Goal: Information Seeking & Learning: Learn about a topic

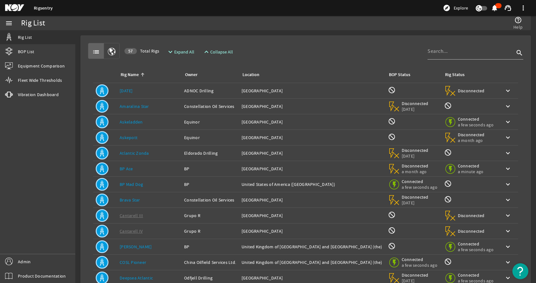
click at [335, 26] on div "help_outline Help" at bounding box center [400, 23] width 251 height 14
click at [262, 27] on div "Rig List" at bounding box center [148, 23] width 254 height 14
click at [27, 224] on span "Admin" at bounding box center [24, 262] width 13 height 6
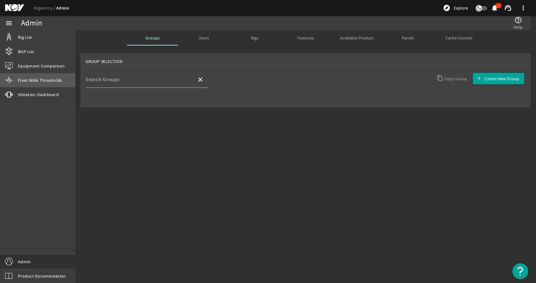
click at [37, 84] on link "Fleet Wide Thresholds" at bounding box center [37, 80] width 75 height 14
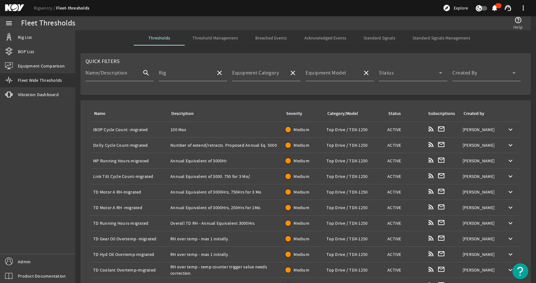
click at [378, 37] on span "Standard Signals" at bounding box center [379, 38] width 32 height 4
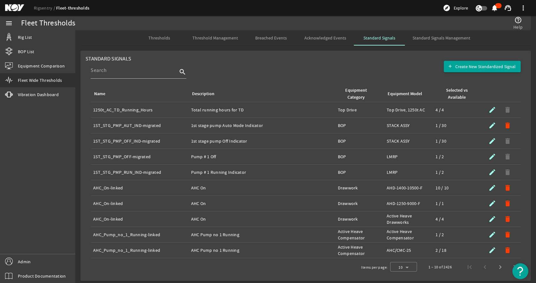
click at [275, 61] on mat-card "Standard Signals Create New Standardized Signal search Name Description Equipme…" at bounding box center [305, 166] width 450 height 231
click at [307, 60] on mat-card "Standard Signals Create New Standardized Signal search Name Description Equipme…" at bounding box center [305, 166] width 450 height 231
click at [456, 37] on span "Standard Signals Management" at bounding box center [441, 38] width 58 height 4
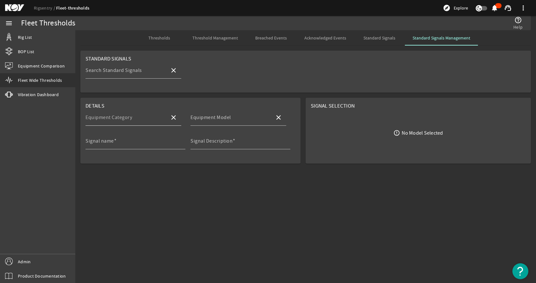
click at [121, 121] on div "Equipment Category" at bounding box center [124, 117] width 79 height 17
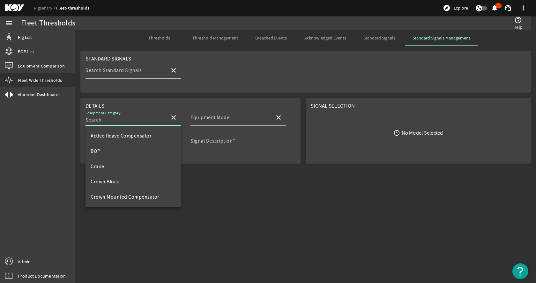
click at [215, 90] on mat-card "Standard Signals Search Standard Signals close" at bounding box center [305, 72] width 450 height 42
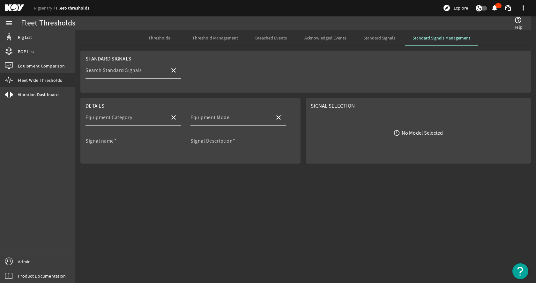
click at [375, 38] on span "Standard Signals" at bounding box center [379, 38] width 32 height 4
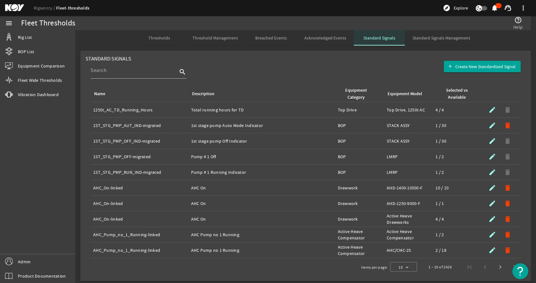
click at [378, 37] on span "Standard Signals" at bounding box center [379, 38] width 32 height 4
click at [300, 54] on mat-card "Standard Signals Create New Standardized Signal search Name Description Equipme…" at bounding box center [305, 166] width 450 height 231
click at [131, 76] on div at bounding box center [134, 70] width 87 height 17
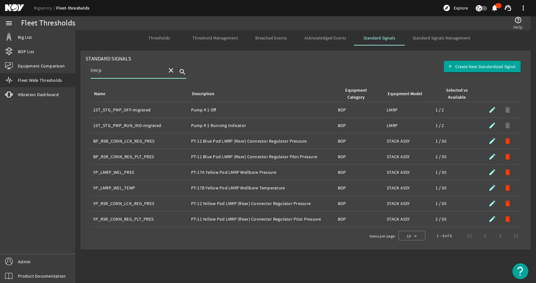
type input "lmrp"
click at [262, 53] on mat-card "Standard Signals Create New Standardized Signal lmrp close search Name Descript…" at bounding box center [305, 151] width 450 height 200
click at [291, 65] on rigsentry-search-component "lmrp close search" at bounding box center [306, 74] width 430 height 24
click at [172, 69] on mat-icon "close" at bounding box center [171, 71] width 8 height 8
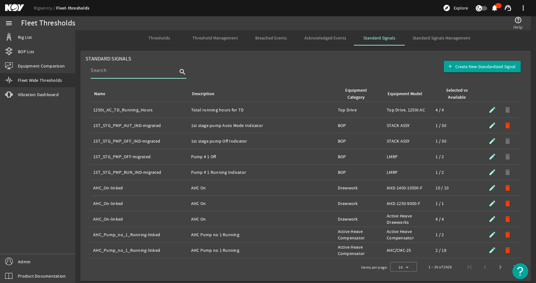
click at [260, 66] on rigsentry-search-component "search" at bounding box center [306, 74] width 430 height 24
click at [316, 33] on span "Acknowledged Events" at bounding box center [325, 37] width 42 height 15
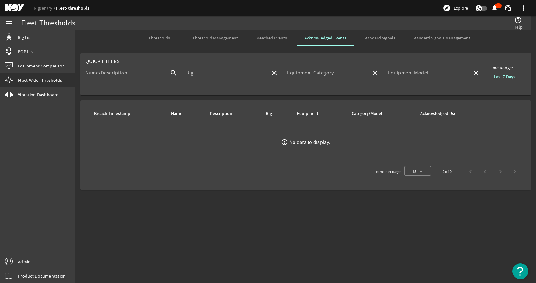
click at [279, 37] on span "Breached Events" at bounding box center [271, 38] width 32 height 4
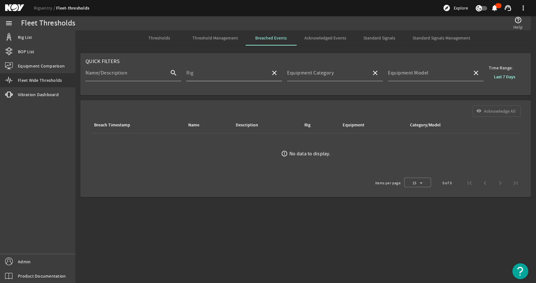
click at [277, 71] on mat-icon "close" at bounding box center [274, 73] width 8 height 8
click at [313, 56] on mat-card "Quick Filters Name/Description search Rig close Equipment Category close Equipm…" at bounding box center [305, 74] width 450 height 42
click at [273, 210] on mat-sidenav-content "Fleet Thresholds help_outline Help Thresholds Threshold Management Breached Eve…" at bounding box center [305, 156] width 460 height 253
click at [16, 38] on link "Rig List" at bounding box center [37, 37] width 75 height 14
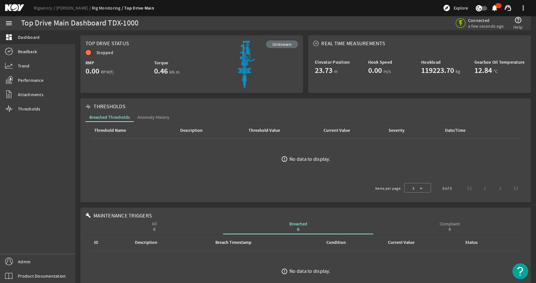
click at [226, 95] on rigsentry-mat-card "Top Drive Status Unknown Stopped RMP 0.00 RPM(f) Torque 0.46 kN.m" at bounding box center [192, 64] width 228 height 63
click at [38, 9] on link "Rigsentry" at bounding box center [45, 8] width 22 height 6
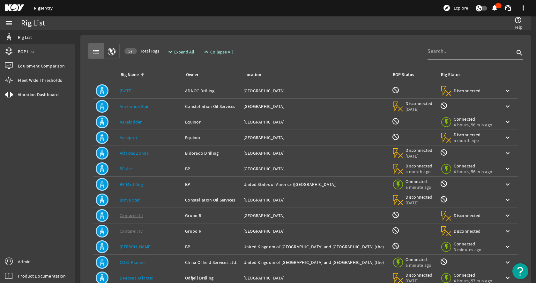
click at [303, 42] on div "list 57 Total Rigs expand_more Expand All expand_less Collapse All search Rig N…" at bounding box center [305, 191] width 440 height 303
click at [276, 49] on div "list 57 Total Rigs expand_more Expand All expand_less Collapse All search" at bounding box center [305, 51] width 435 height 16
click at [329, 15] on div "Rigsentry explore Explore notifications support_agent more_vert" at bounding box center [268, 8] width 536 height 16
click at [277, 47] on div "list 57 Total Rigs expand_more Expand All expand_less Collapse All search" at bounding box center [305, 51] width 435 height 16
click at [329, 31] on rigsentry-mat-card "list 57 Total Rigs expand_more Expand All expand_less Collapse All search Rig N…" at bounding box center [305, 191] width 460 height 323
